Goal: Information Seeking & Learning: Learn about a topic

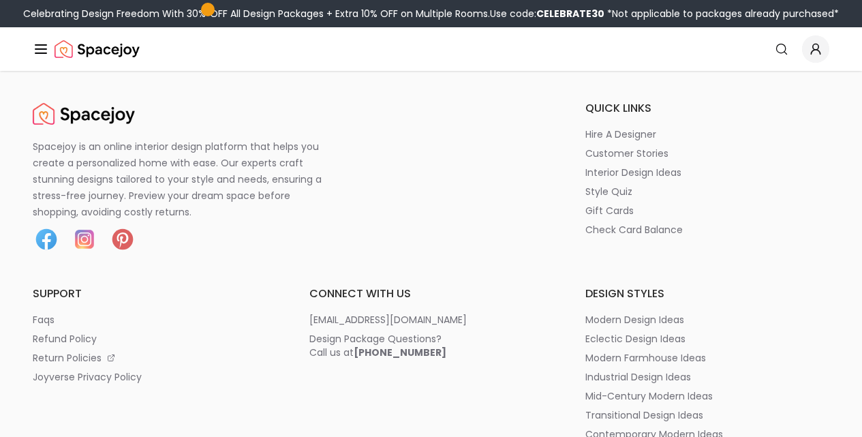
scroll to position [7001, 0]
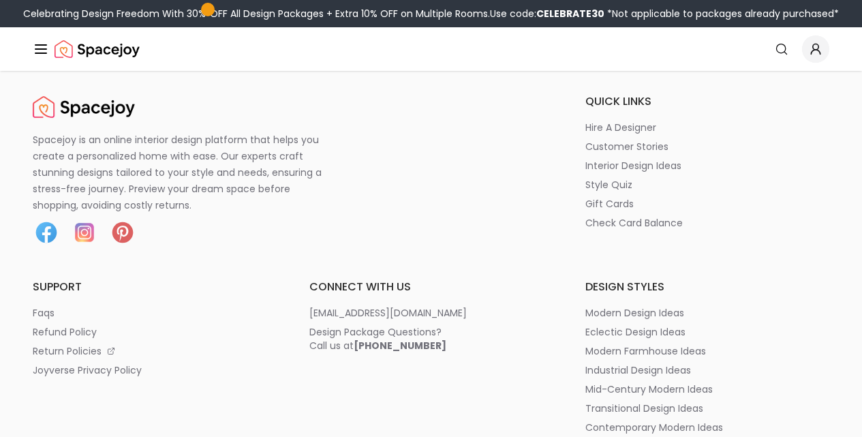
click at [0, 0] on link "Pricing" at bounding box center [0, 0] width 0 height 0
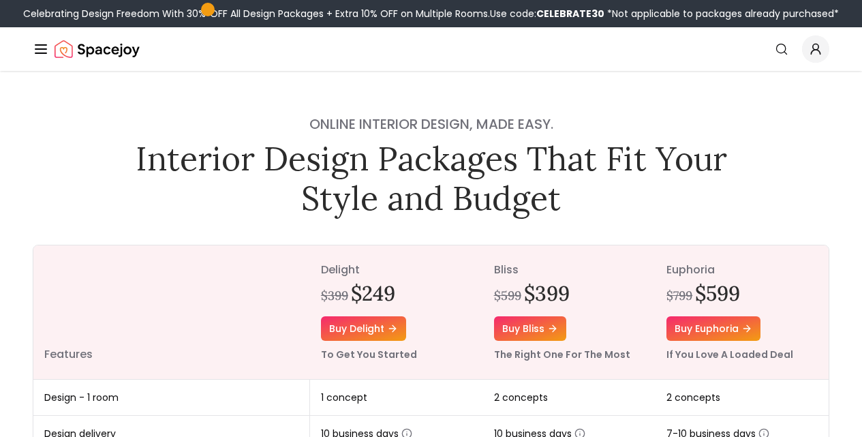
click at [0, 0] on button "Design Portfolio" at bounding box center [0, 0] width 0 height 0
click at [0, 0] on img "Main" at bounding box center [0, 0] width 0 height 0
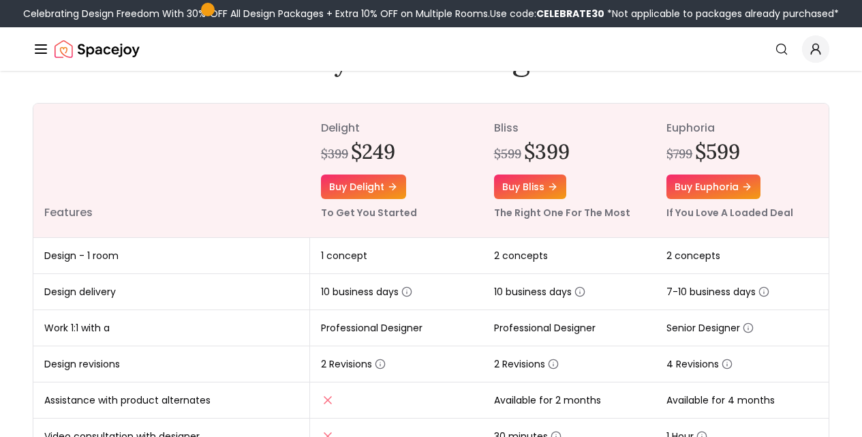
scroll to position [207, 0]
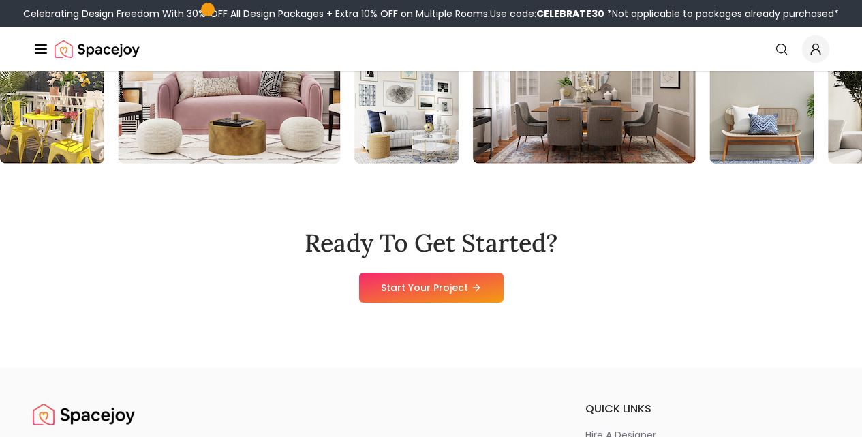
scroll to position [6549, 0]
